Goal: Contribute content

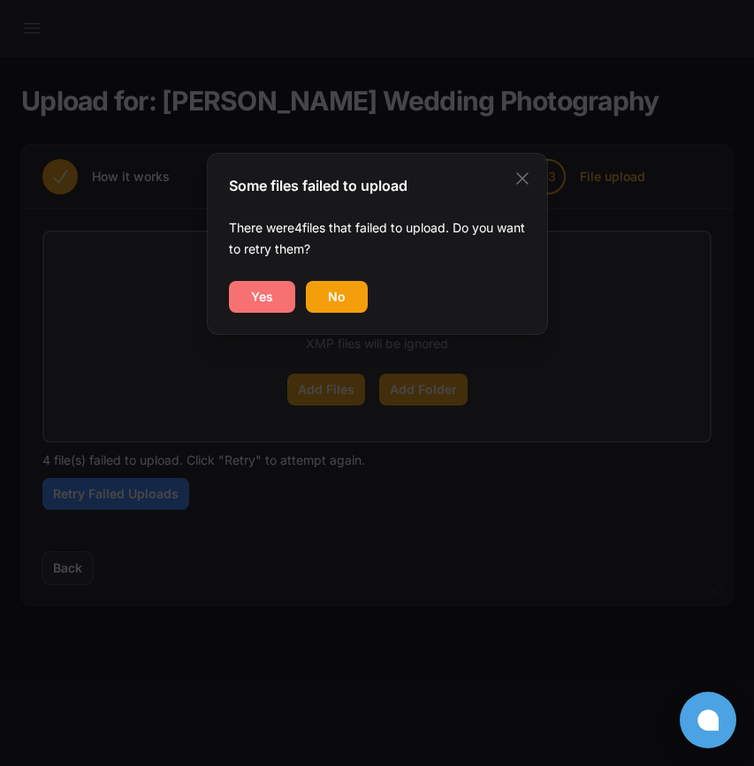
click at [256, 299] on span "Yes" at bounding box center [262, 297] width 22 height 18
click at [248, 304] on button "Yes" at bounding box center [262, 297] width 66 height 32
